Goal: Find specific page/section: Find specific page/section

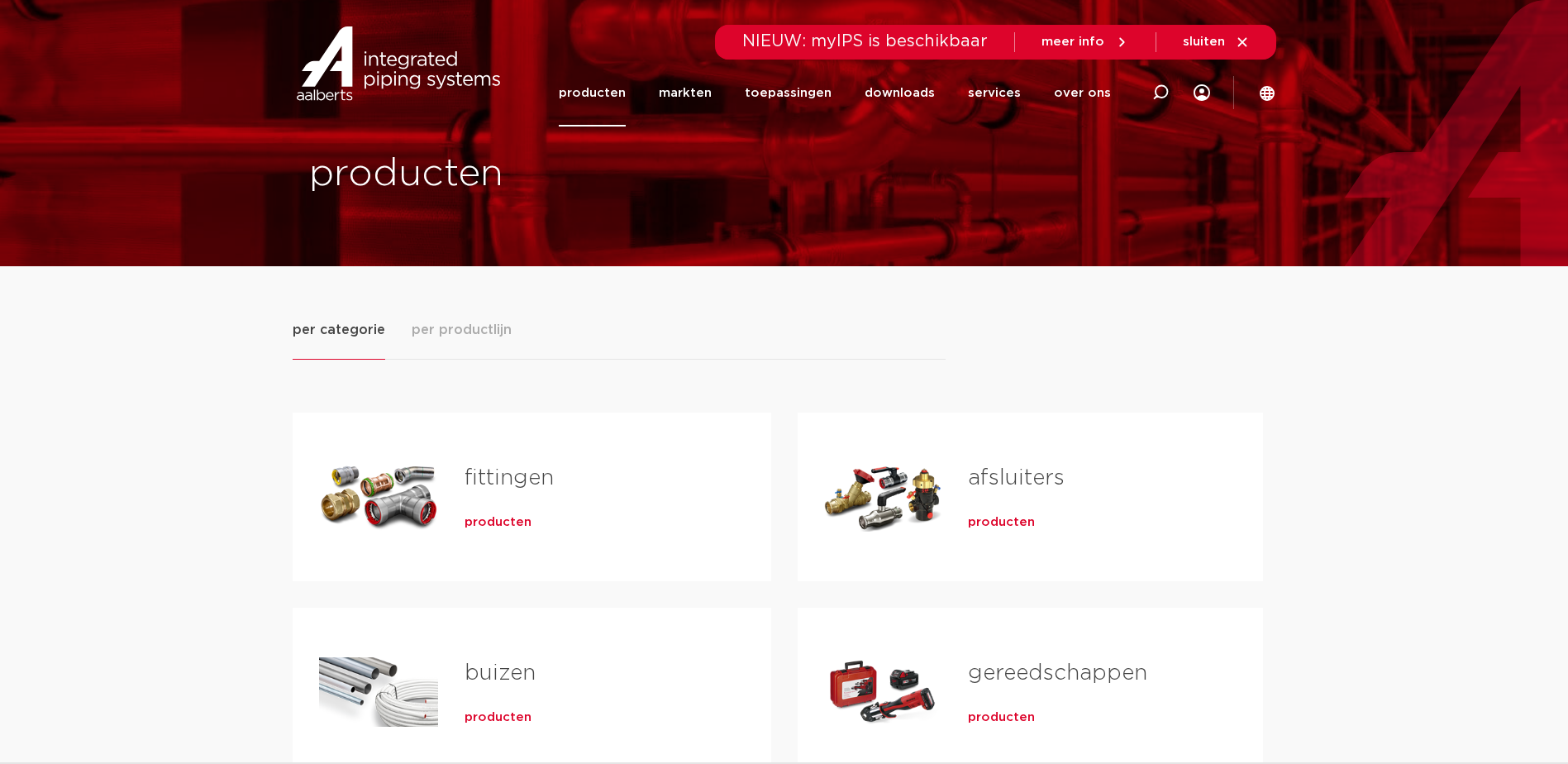
click at [497, 524] on span "producten" at bounding box center [498, 522] width 67 height 17
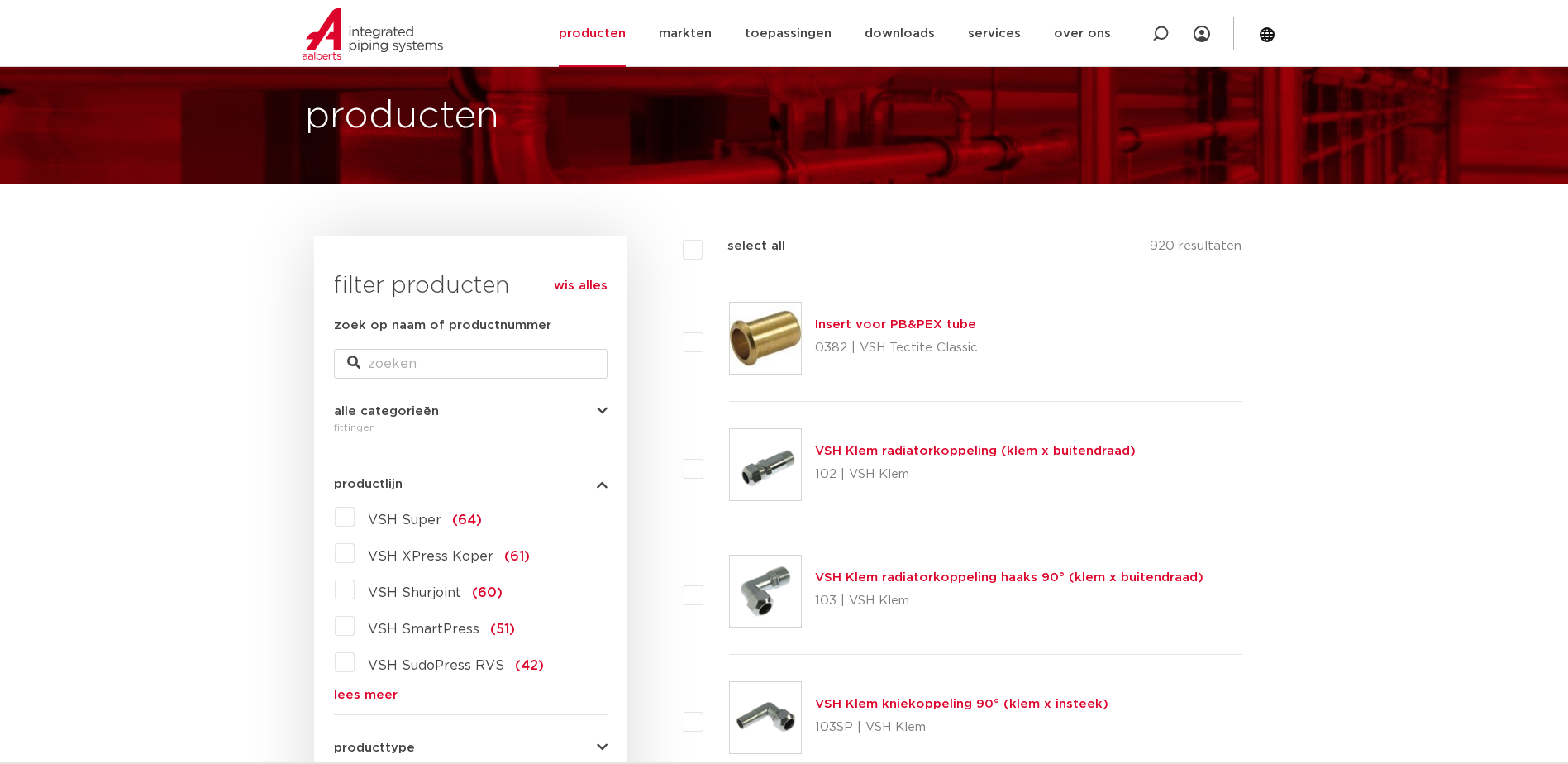
scroll to position [165, 0]
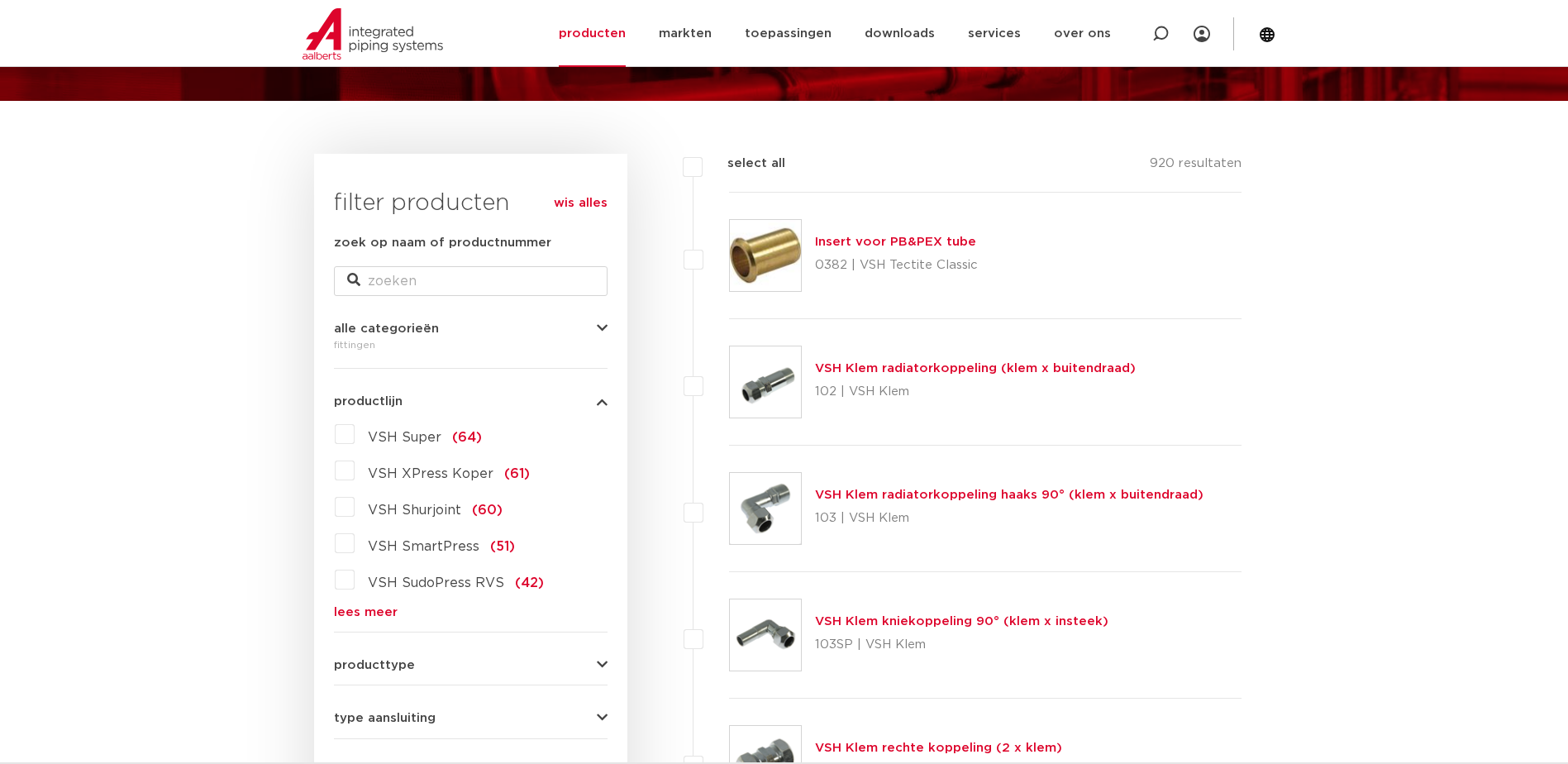
drag, startPoint x: 352, startPoint y: 438, endPoint x: 367, endPoint y: 437, distance: 15.0
click at [355, 438] on label "VSH Super (64)" at bounding box center [419, 434] width 127 height 26
click at [0, 0] on input "VSH Super (64)" at bounding box center [0, 0] width 0 height 0
